Goal: Find specific page/section: Find specific page/section

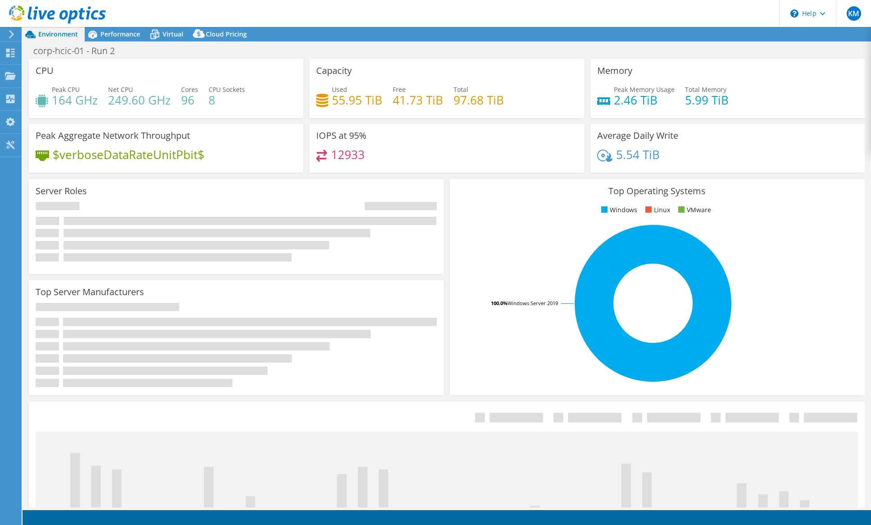
select select "USD"
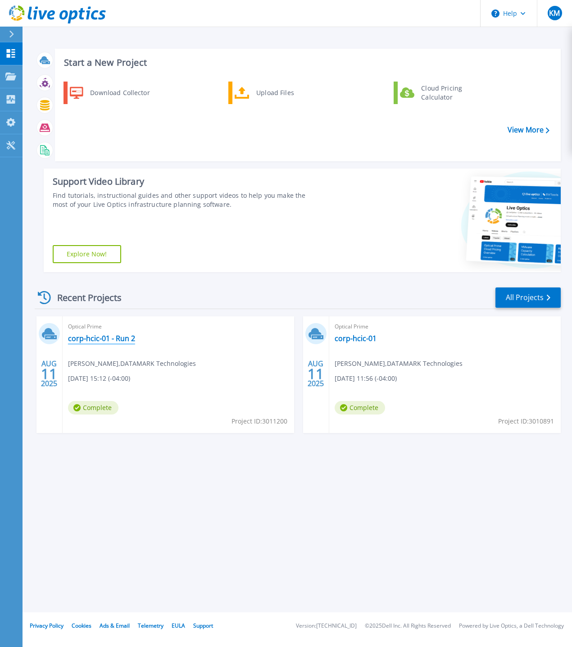
click at [105, 337] on link "corp-hcic-01 - Run 2" at bounding box center [101, 338] width 67 height 9
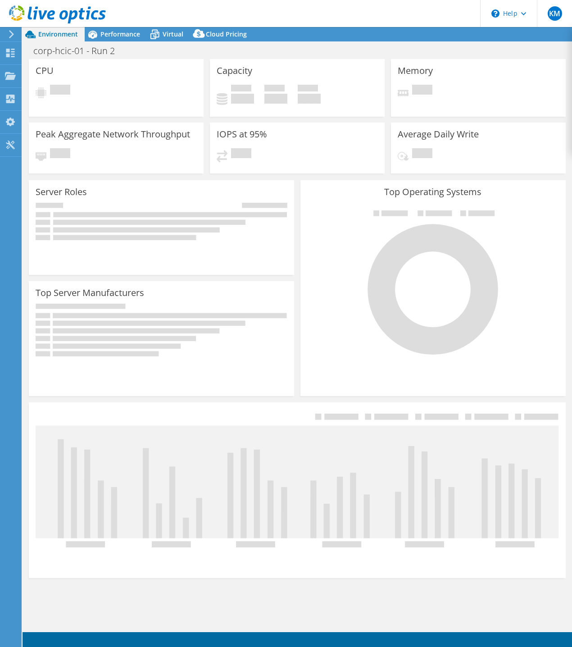
select select "USD"
